Goal: Task Accomplishment & Management: Complete application form

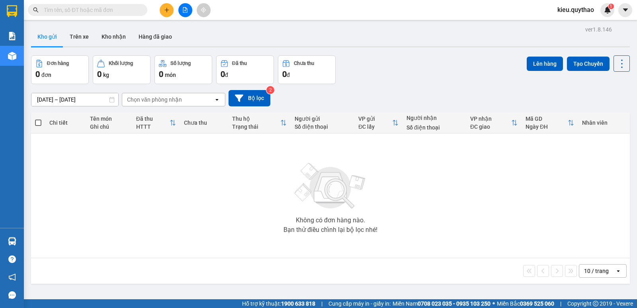
click at [168, 11] on icon "plus" at bounding box center [167, 10] width 6 height 6
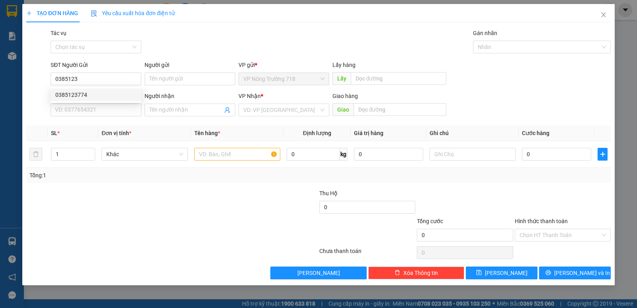
click at [74, 88] on div "0385123774 0385123774" at bounding box center [96, 95] width 91 height 16
click at [76, 94] on div "SĐT Người Nhận *" at bounding box center [96, 96] width 91 height 9
click at [76, 104] on input "SĐT Người Nhận *" at bounding box center [96, 110] width 91 height 13
click at [82, 76] on input "0385123" at bounding box center [96, 78] width 91 height 13
click at [87, 96] on div "0385123774" at bounding box center [95, 94] width 81 height 9
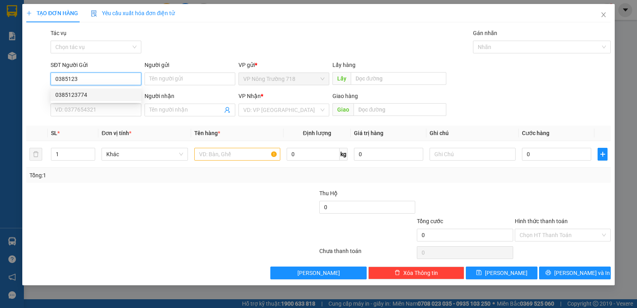
type input "0385123774"
type input "0384336063"
type input "CV LINH XUÂN"
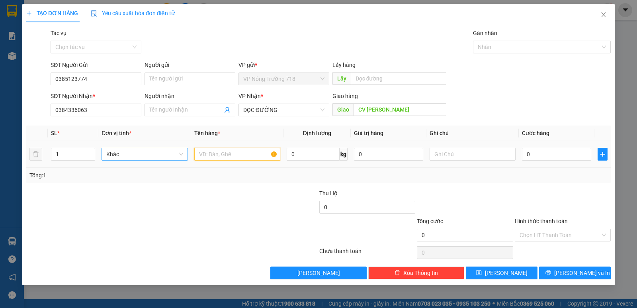
drag, startPoint x: 211, startPoint y: 157, endPoint x: 157, endPoint y: 155, distance: 53.4
click at [211, 153] on input "text" at bounding box center [237, 154] width 86 height 13
type input "1XE MÁY- 1 BAO GẠO"
click at [528, 155] on input "0" at bounding box center [556, 154] width 69 height 13
click at [521, 155] on td "0" at bounding box center [557, 154] width 76 height 27
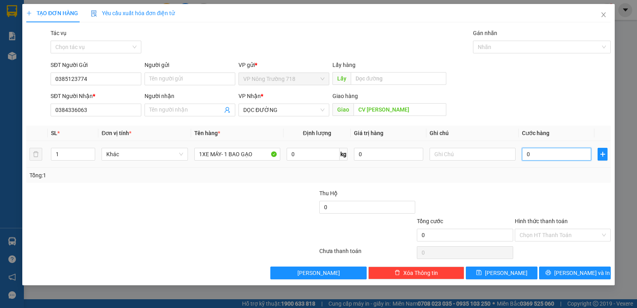
click at [526, 153] on input "0" at bounding box center [556, 154] width 69 height 13
click at [523, 155] on input "0" at bounding box center [556, 154] width 69 height 13
type input "50"
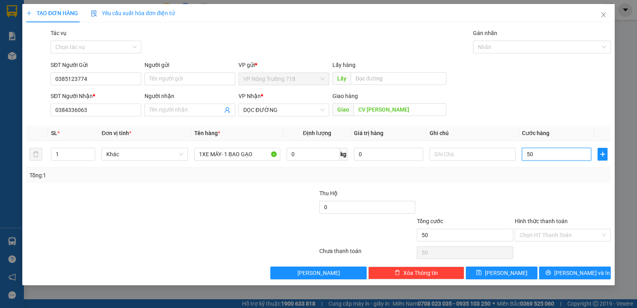
type input "500"
type input "5.000"
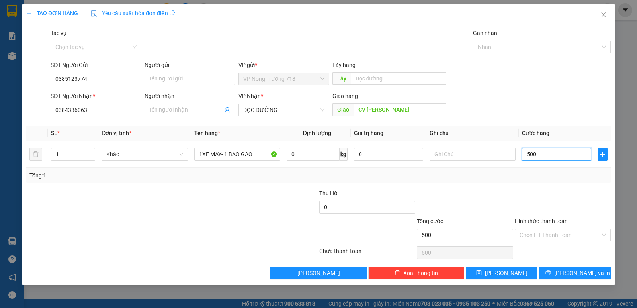
type input "5.000"
type input "50.000"
type input "500.000"
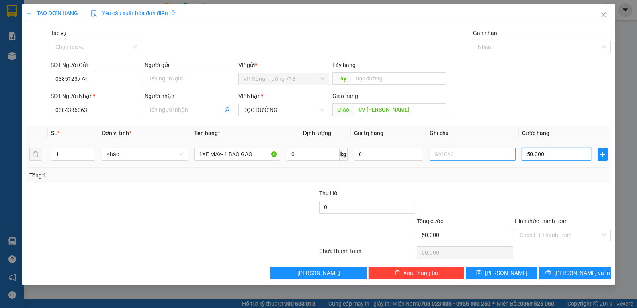
type input "500.000"
click at [554, 236] on input "Hình thức thanh toán" at bounding box center [560, 235] width 81 height 12
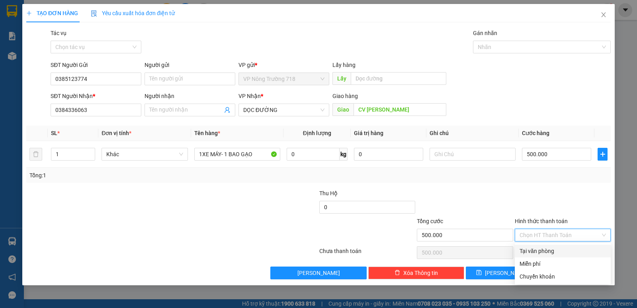
click at [552, 247] on div "Tại văn phòng" at bounding box center [563, 251] width 86 height 9
type input "0"
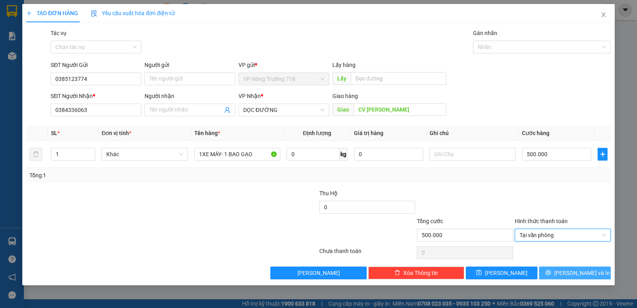
click at [580, 274] on span "Lưu và In" at bounding box center [582, 272] width 56 height 9
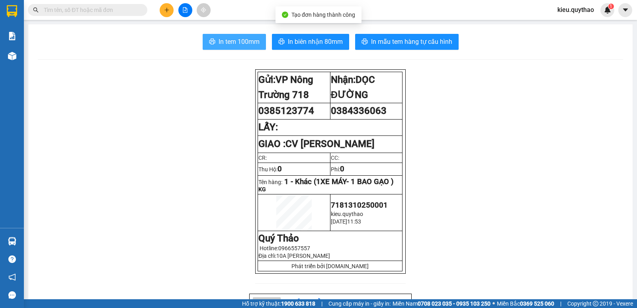
click at [237, 39] on span "In tem 100mm" at bounding box center [239, 42] width 41 height 10
